Goal: Task Accomplishment & Management: Manage account settings

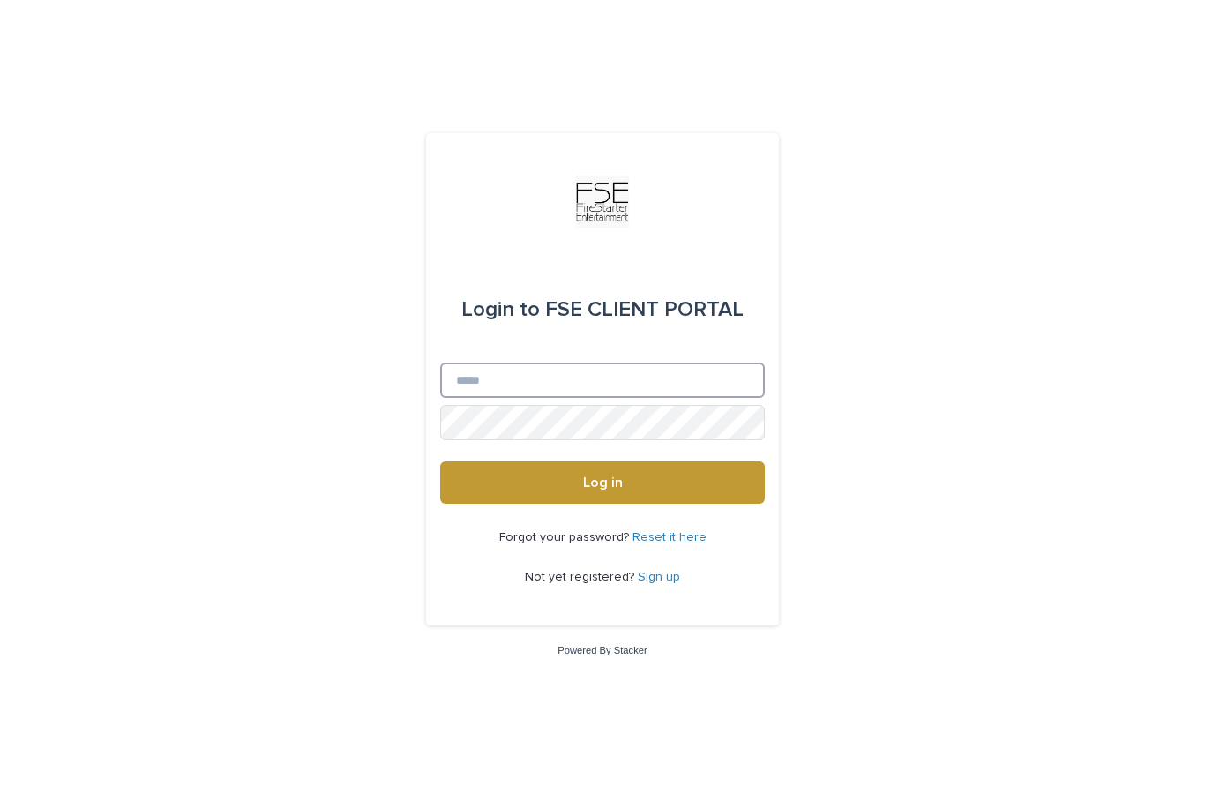
click at [579, 398] on input "Email" at bounding box center [602, 379] width 325 height 35
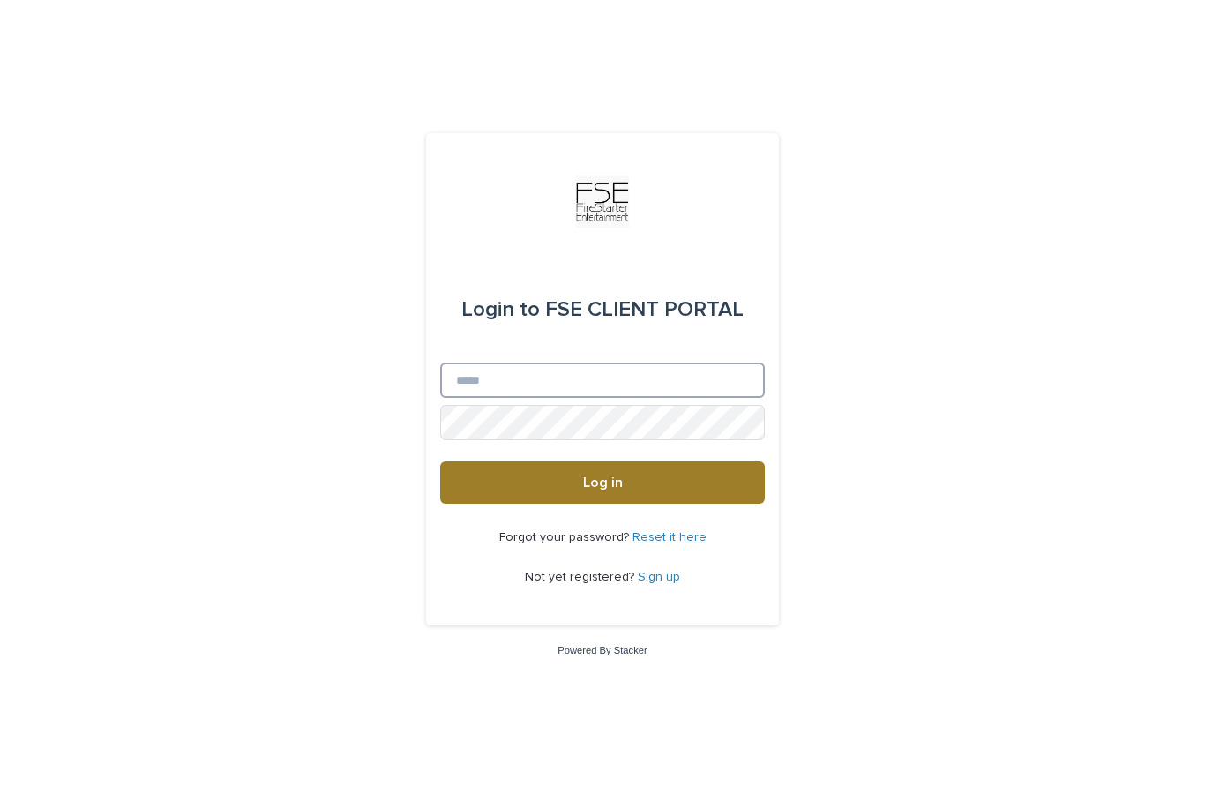
type input "**********"
click at [602, 504] on button "Log in" at bounding box center [602, 482] width 325 height 42
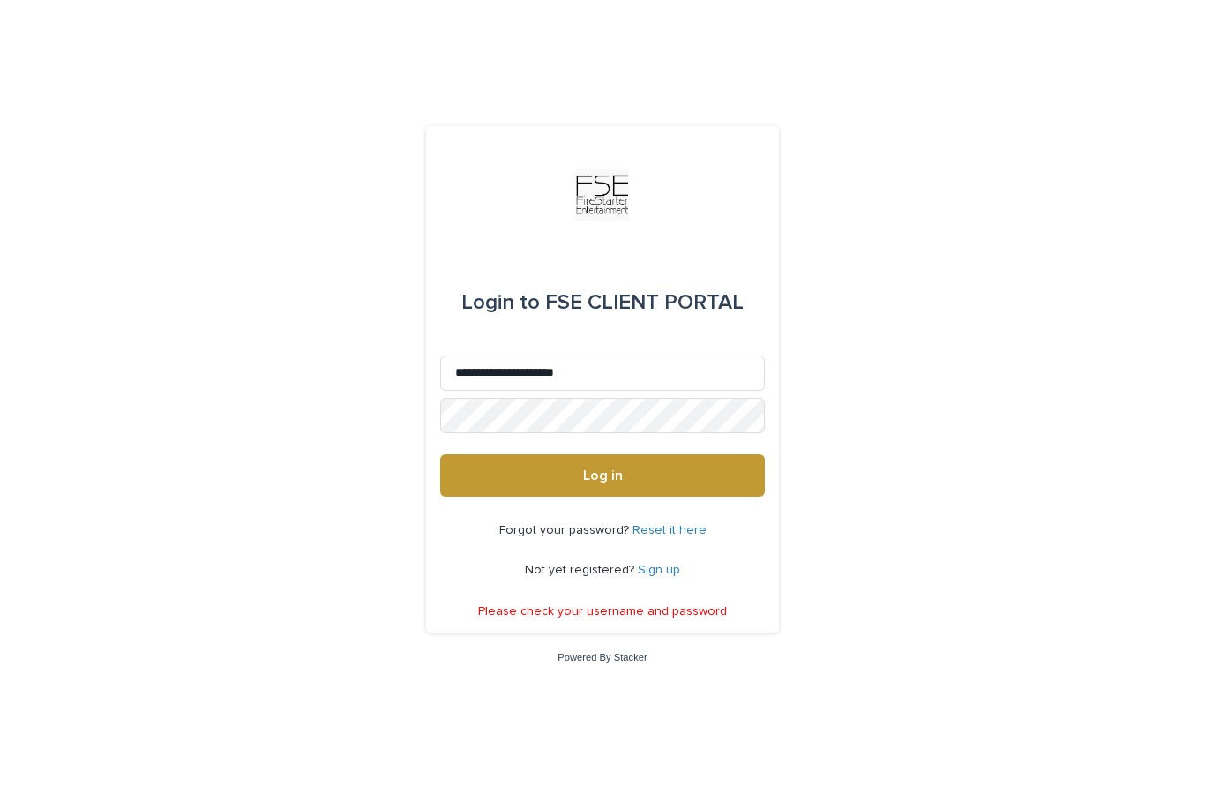
click at [660, 536] on link "Reset it here" at bounding box center [669, 530] width 74 height 12
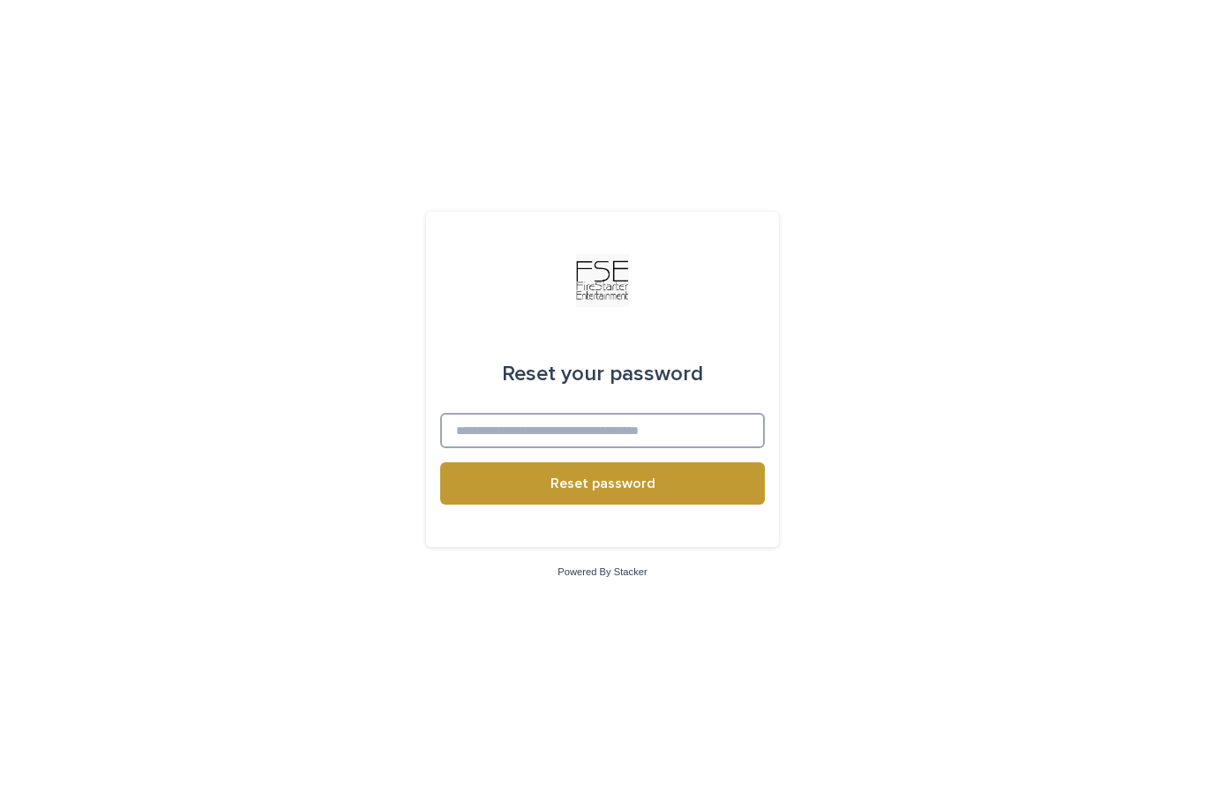
click at [628, 448] on input at bounding box center [602, 430] width 325 height 35
type input "**********"
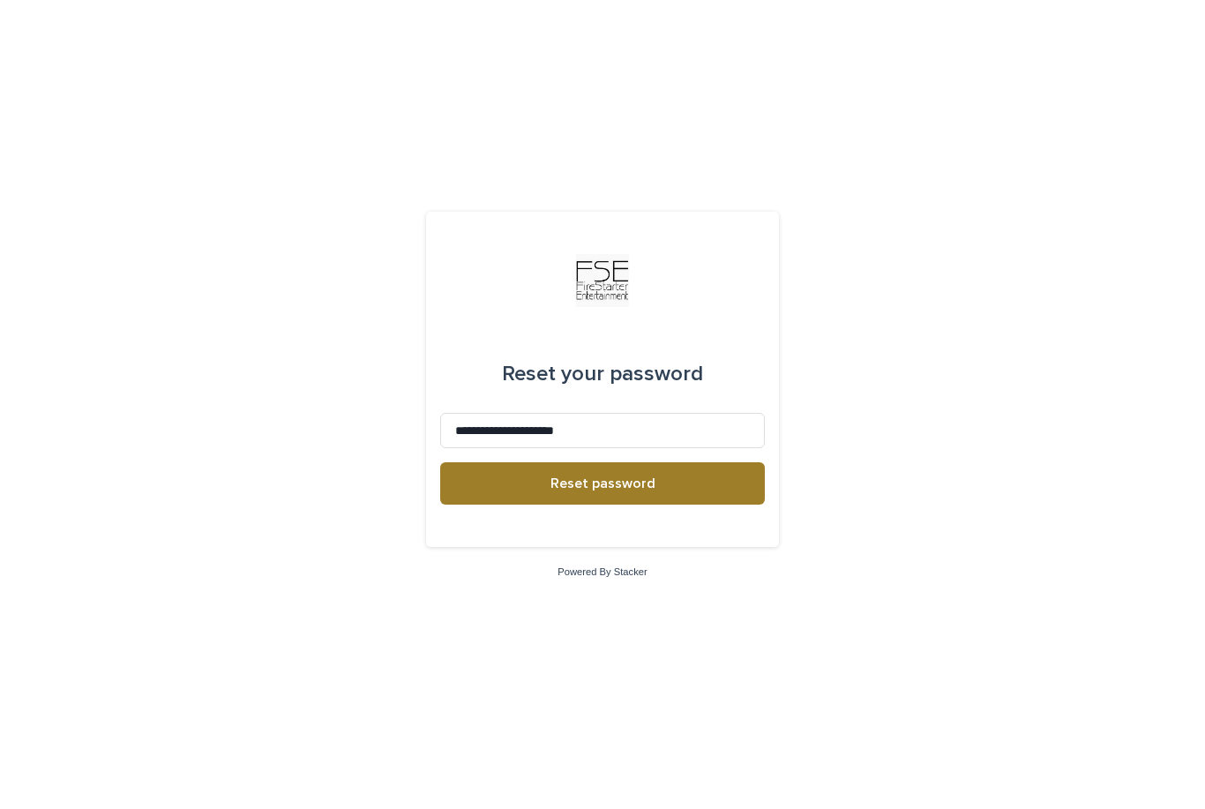
click at [556, 490] on span "Reset password" at bounding box center [602, 483] width 105 height 14
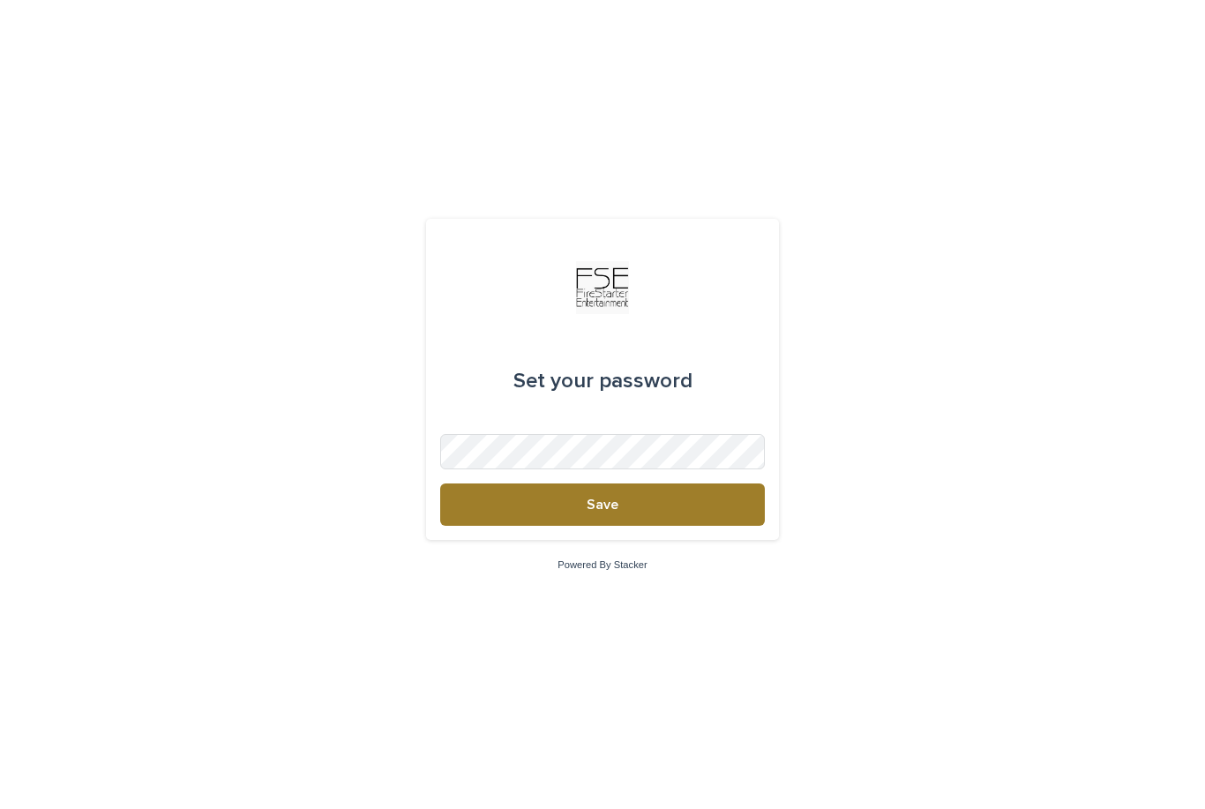
click at [693, 523] on button "Save" at bounding box center [602, 504] width 325 height 42
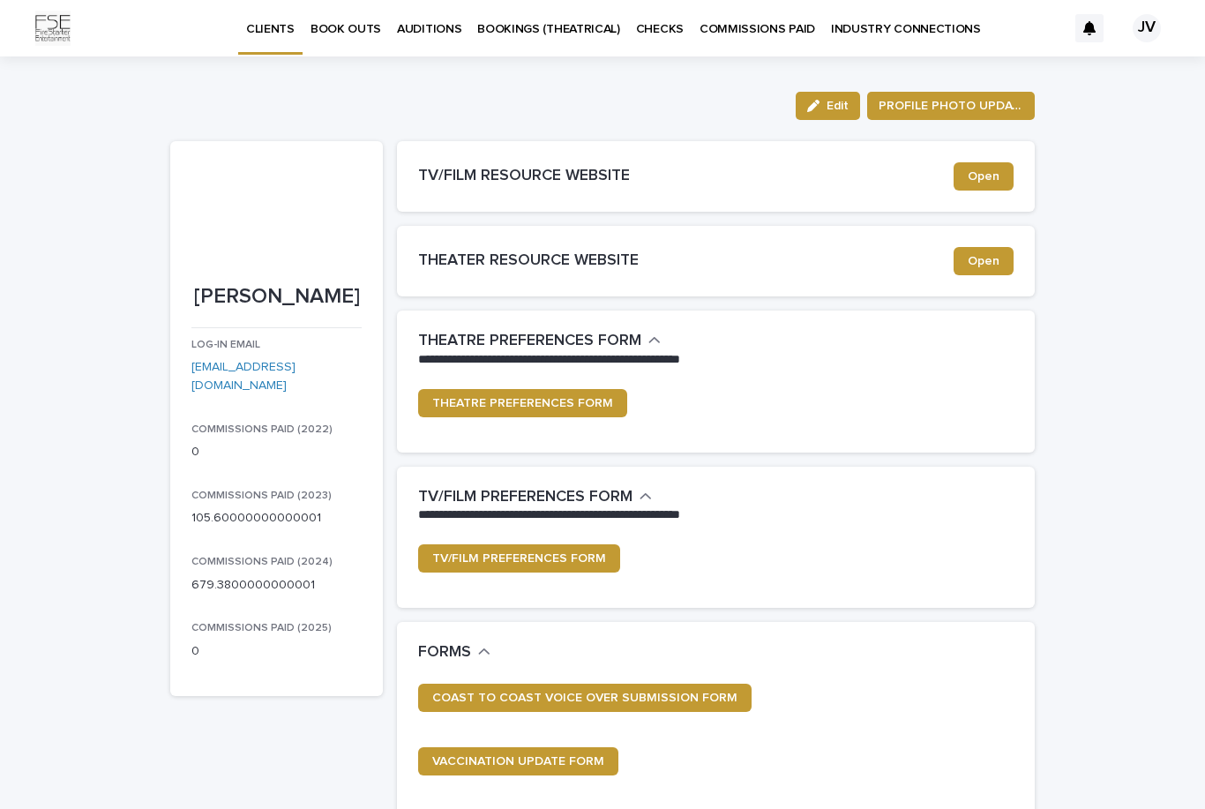
click at [424, 27] on p "AUDITIONS" at bounding box center [429, 18] width 64 height 37
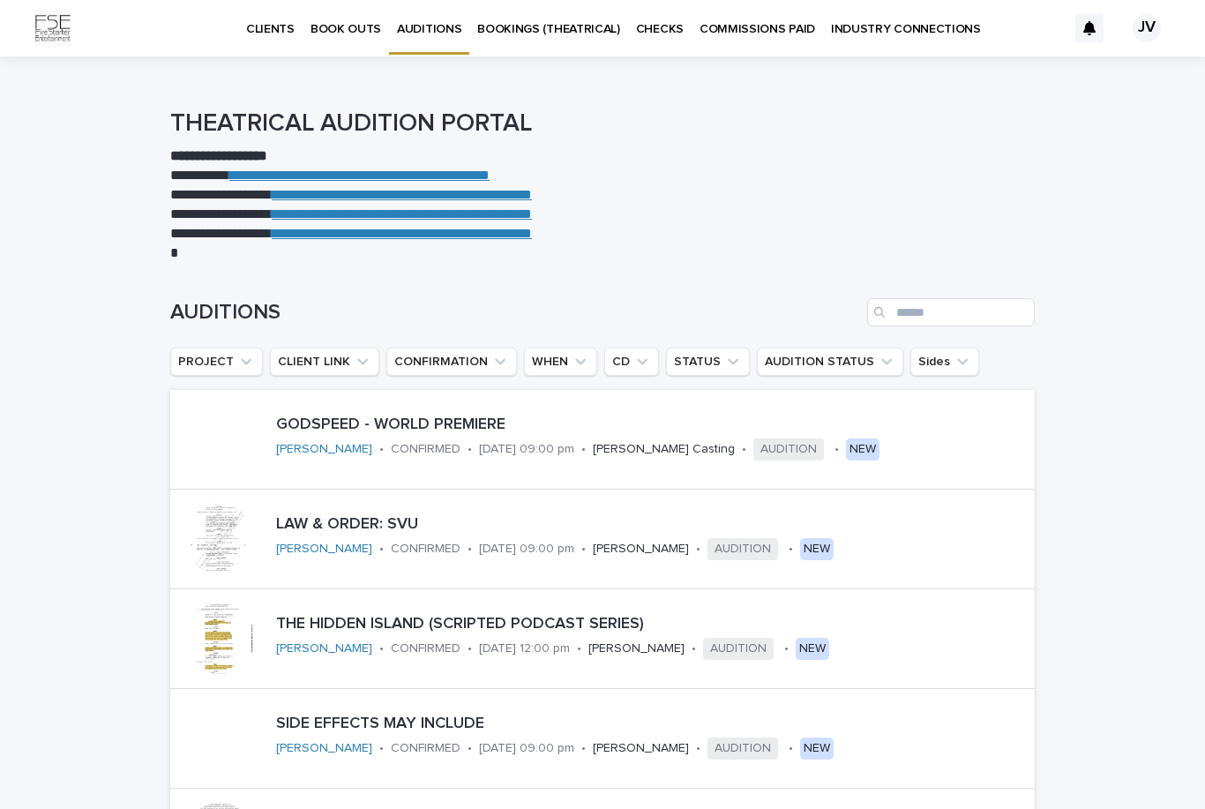
click at [352, 34] on p "BOOK OUTS" at bounding box center [345, 18] width 71 height 37
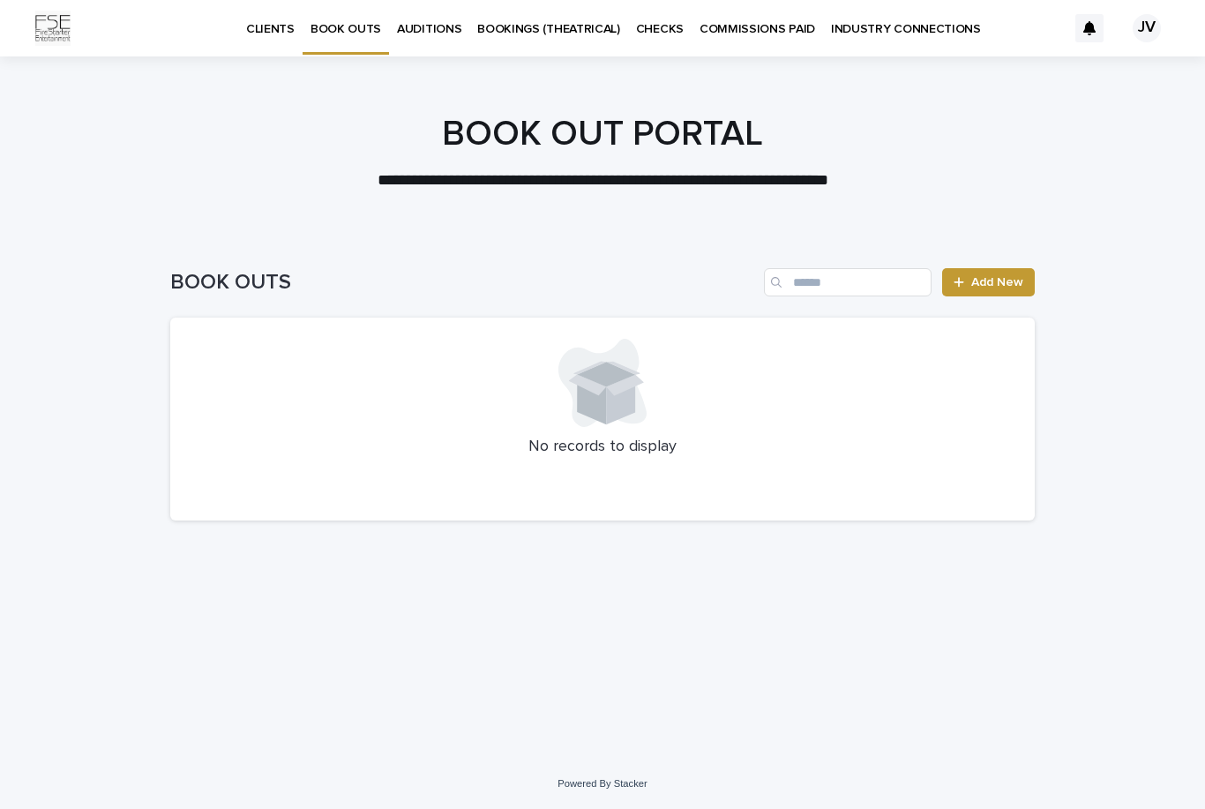
click at [541, 25] on p "BOOKINGS (THEATRICAL)" at bounding box center [548, 18] width 143 height 37
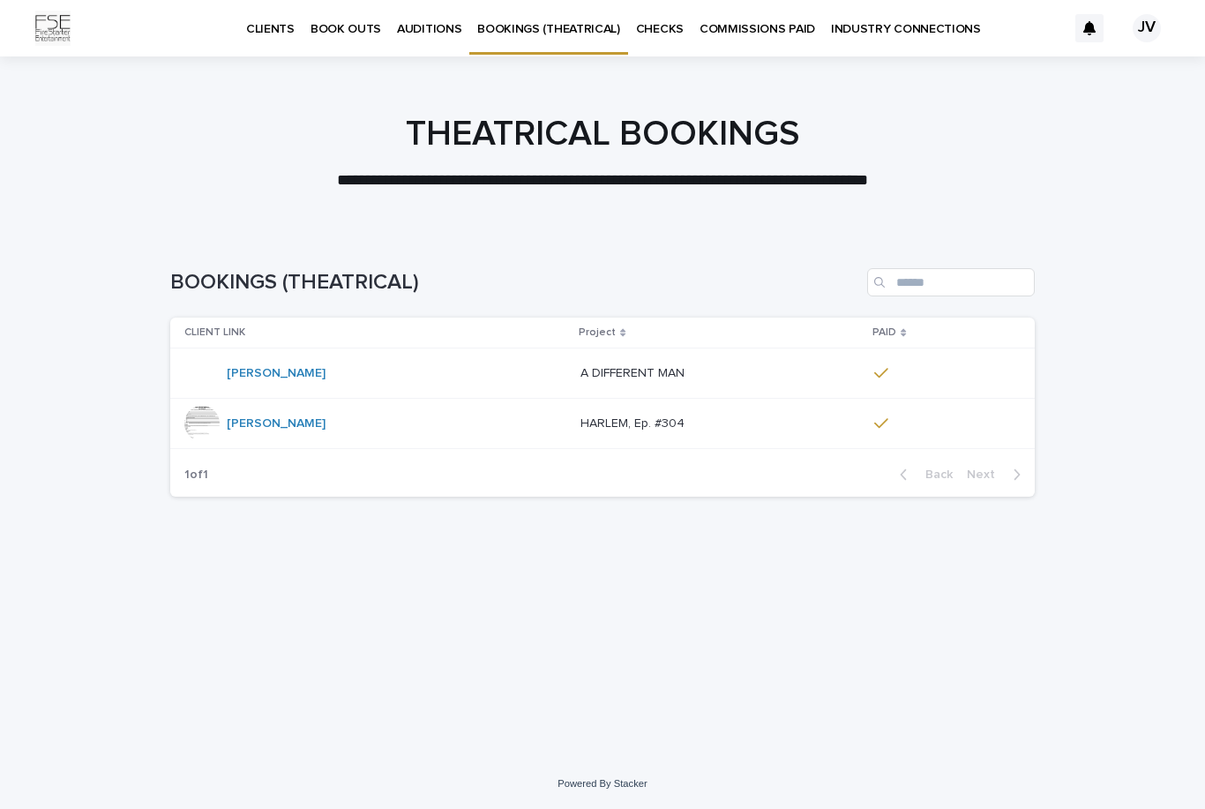
click at [651, 32] on p "CHECKS" at bounding box center [660, 18] width 48 height 37
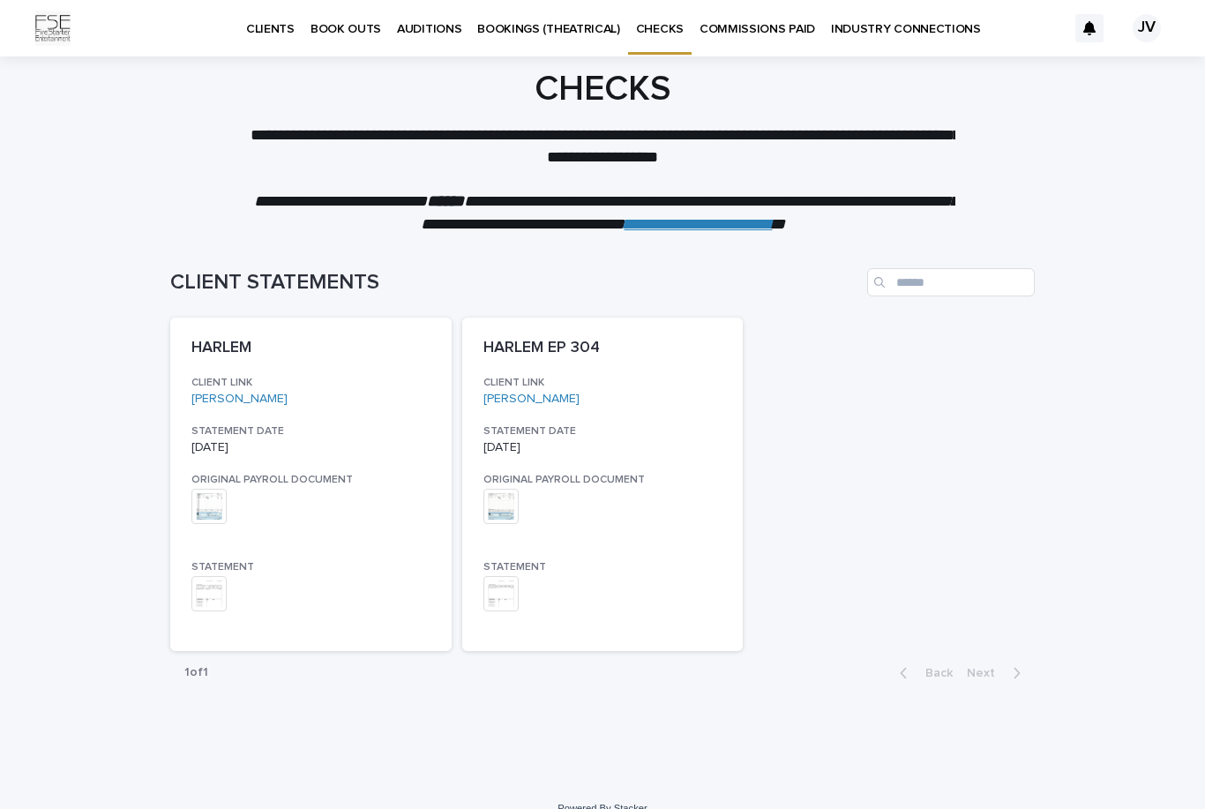
click at [727, 31] on p "COMMISSIONS PAID" at bounding box center [757, 18] width 116 height 37
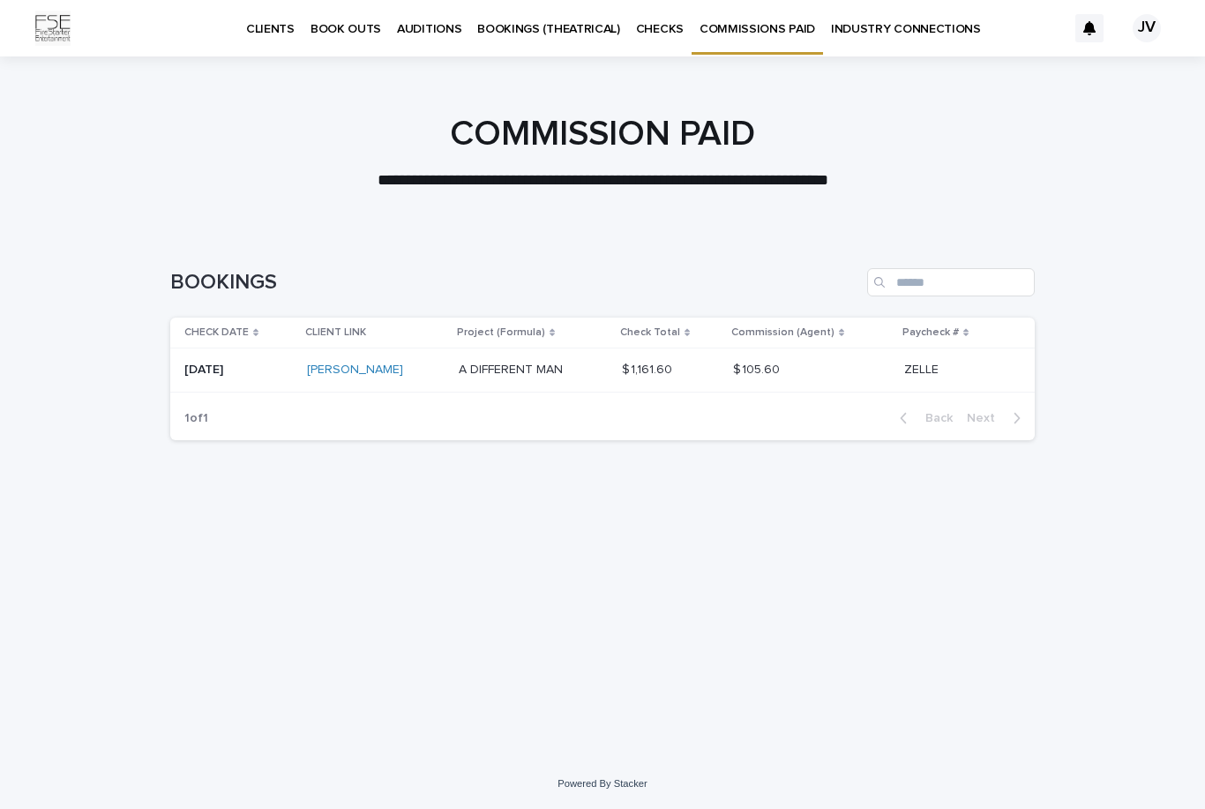
click at [850, 29] on p "INDUSTRY CONNECTIONS" at bounding box center [906, 18] width 150 height 37
